Goal: Task Accomplishment & Management: Manage account settings

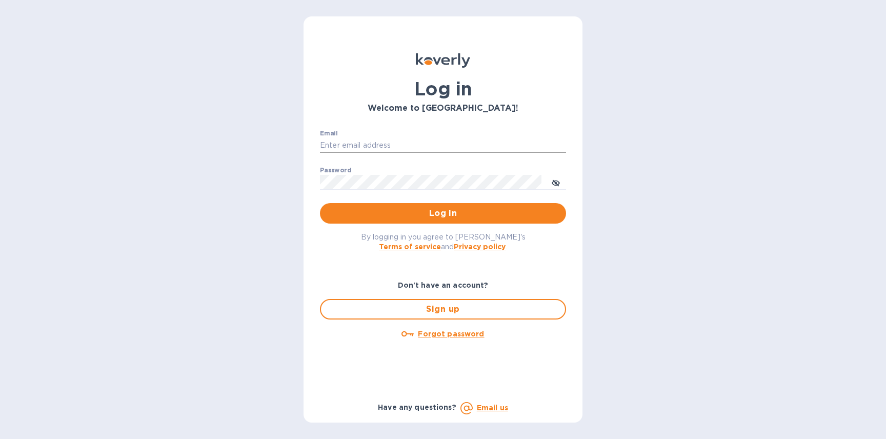
click at [395, 138] on input "Email" at bounding box center [443, 145] width 246 height 15
type input "robin@neoscience.com"
click at [449, 333] on u "Forgot password" at bounding box center [451, 334] width 66 height 8
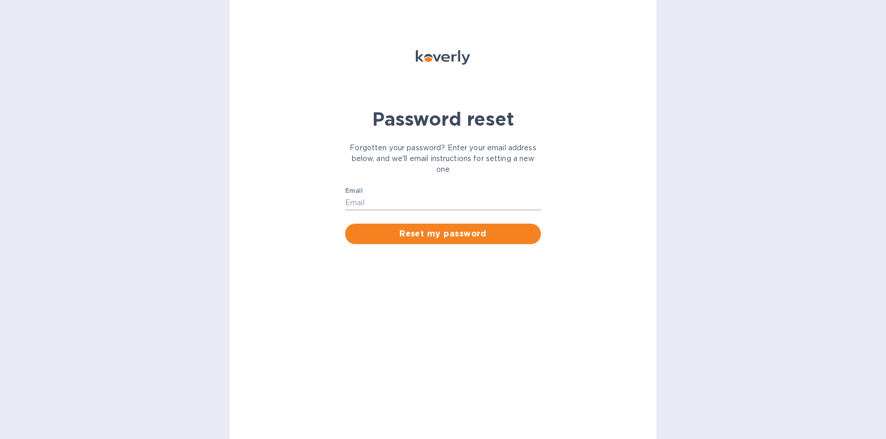
click at [398, 206] on input "Email" at bounding box center [443, 202] width 196 height 15
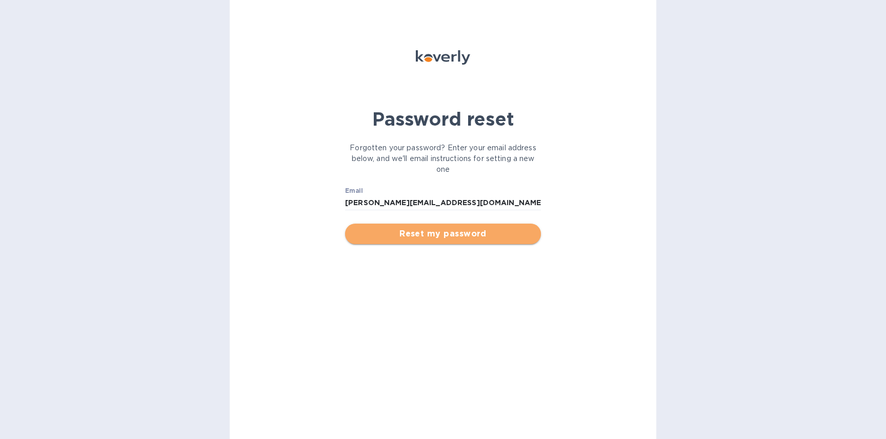
click at [419, 228] on span "Reset my password" at bounding box center [442, 234] width 179 height 12
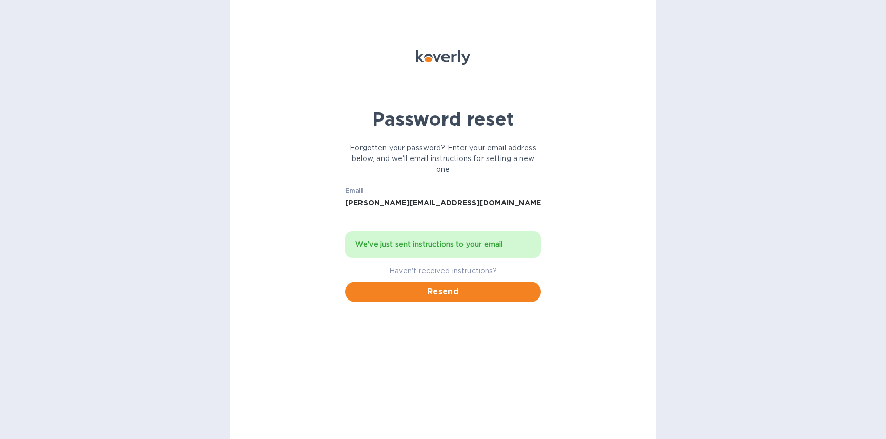
click at [404, 203] on input "robin@neoscience.com" at bounding box center [443, 202] width 196 height 15
click at [392, 203] on input "robin@neoscience.com" at bounding box center [443, 202] width 196 height 15
type input "[PERSON_NAME][EMAIL_ADDRESS][DOMAIN_NAME]"
click at [458, 295] on span "Resend" at bounding box center [442, 292] width 179 height 12
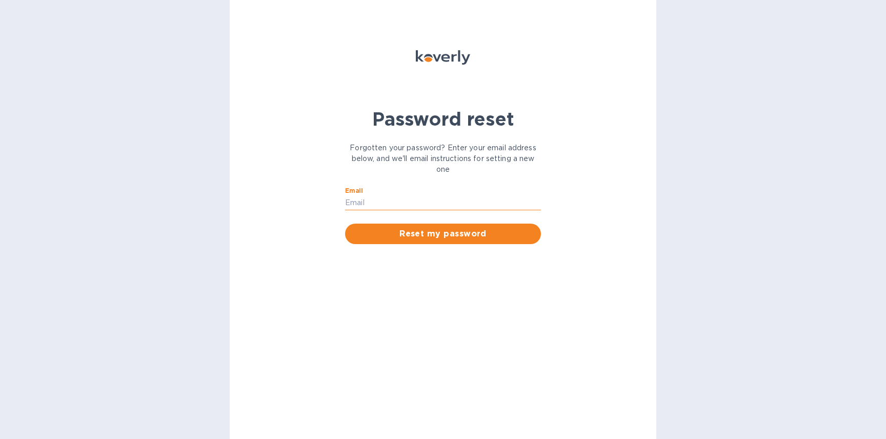
click at [402, 200] on input "Email" at bounding box center [443, 202] width 196 height 15
type input "[PERSON_NAME][EMAIL_ADDRESS][DOMAIN_NAME]"
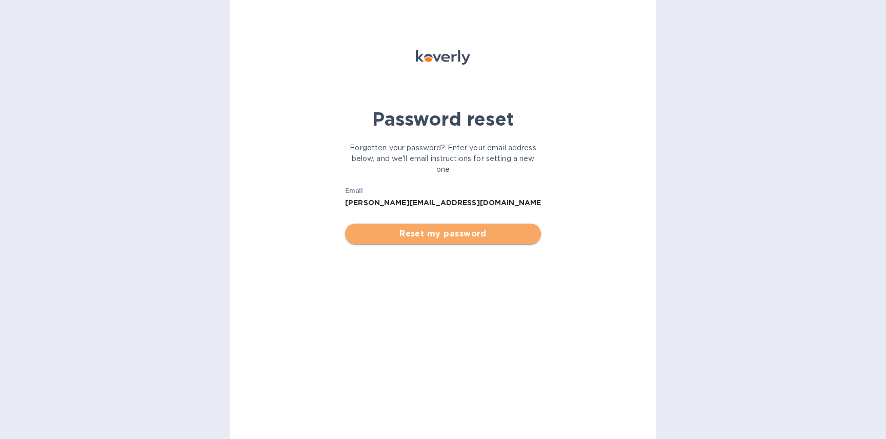
click at [444, 243] on button "Reset my password" at bounding box center [443, 234] width 196 height 21
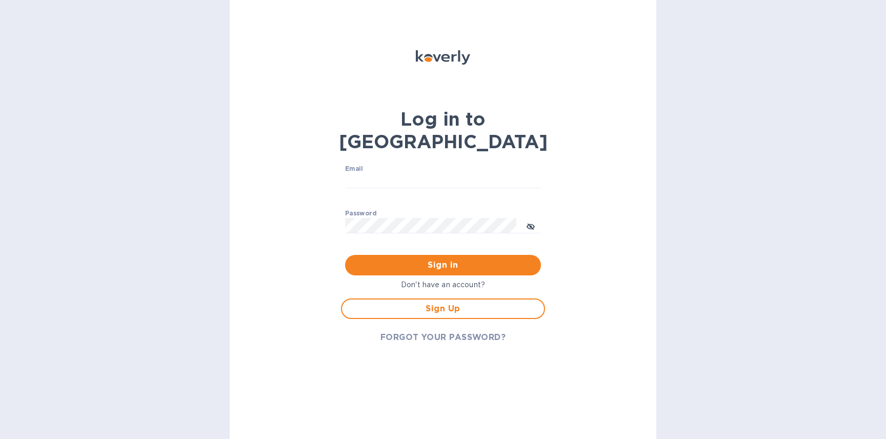
click at [440, 279] on p "Don't have an account?" at bounding box center [443, 284] width 204 height 11
click at [432, 279] on p "Don't have an account?" at bounding box center [443, 284] width 204 height 11
click at [438, 173] on input "Email" at bounding box center [443, 180] width 196 height 15
paste input "[PERSON_NAME][EMAIL_ADDRESS][DOMAIN_NAME]"
type input "[PERSON_NAME][EMAIL_ADDRESS][DOMAIN_NAME]"
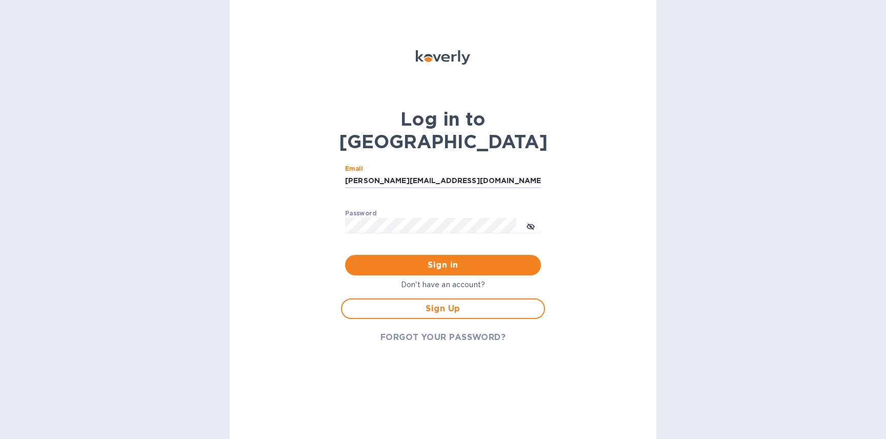
drag, startPoint x: 639, startPoint y: 165, endPoint x: 616, endPoint y: 167, distance: 23.7
click at [639, 165] on div "Log in to Koverly Email [PERSON_NAME][EMAIL_ADDRESS][DOMAIN_NAME] ​ Password ​ …" at bounding box center [443, 219] width 427 height 439
drag, startPoint x: 611, startPoint y: 231, endPoint x: 597, endPoint y: 231, distance: 14.4
click at [611, 231] on div "Log in to Koverly Email [PERSON_NAME][EMAIL_ADDRESS][DOMAIN_NAME] ​ Password ​ …" at bounding box center [443, 219] width 427 height 439
click at [440, 331] on span "FORGOT YOUR PASSWORD?" at bounding box center [443, 337] width 126 height 12
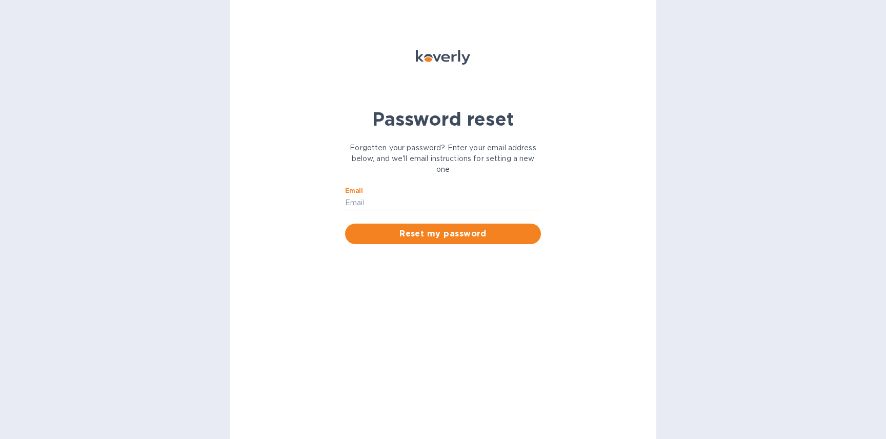
click at [385, 198] on input "Email" at bounding box center [443, 202] width 196 height 15
paste input "[PERSON_NAME][EMAIL_ADDRESS][DOMAIN_NAME]"
type input "[PERSON_NAME][EMAIL_ADDRESS][DOMAIN_NAME]"
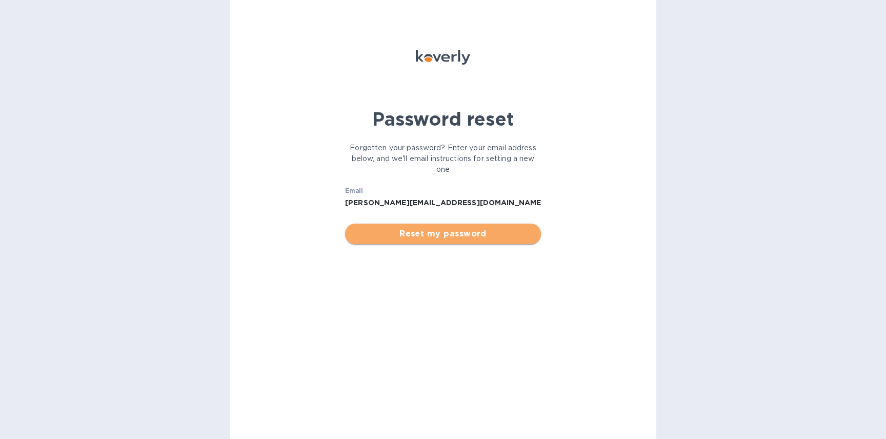
click at [374, 232] on span "Reset my password" at bounding box center [442, 234] width 179 height 12
